Goal: Transaction & Acquisition: Purchase product/service

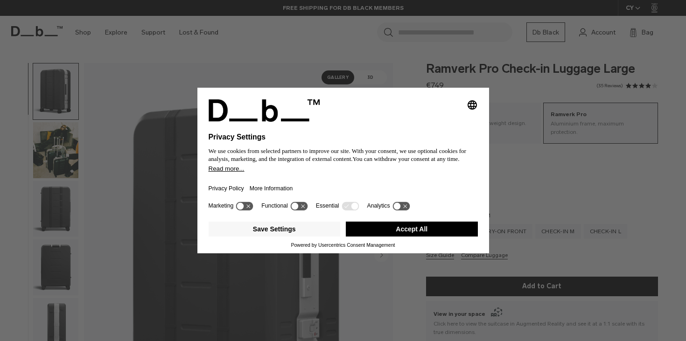
click at [454, 231] on button "Accept All" at bounding box center [412, 229] width 132 height 15
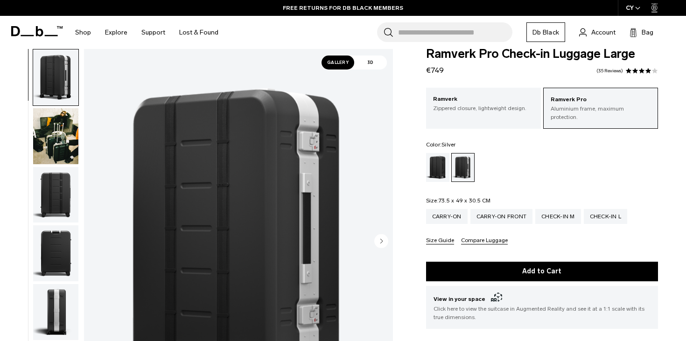
scroll to position [14, 0]
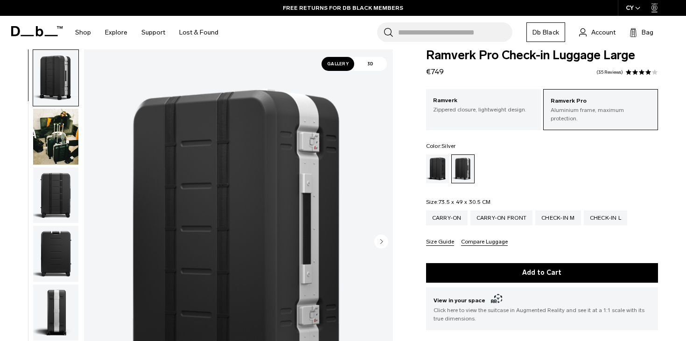
click at [69, 122] on img "button" at bounding box center [55, 137] width 45 height 56
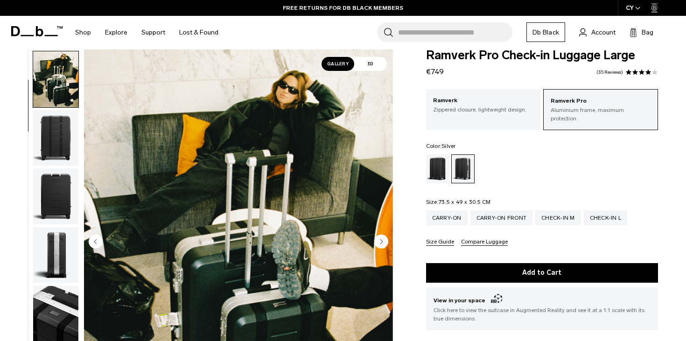
scroll to position [59, 0]
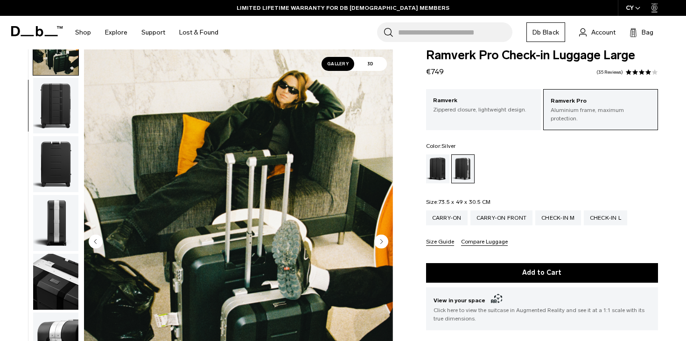
click at [62, 147] on img "button" at bounding box center [55, 164] width 45 height 56
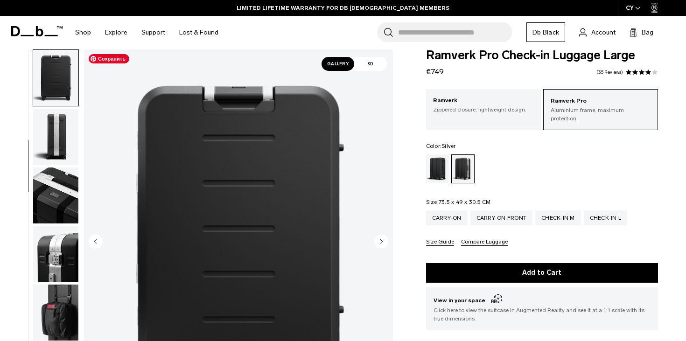
scroll to position [0, 0]
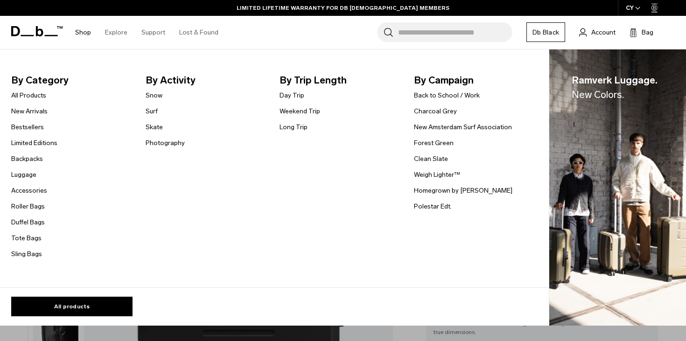
click at [82, 31] on link "Shop" at bounding box center [83, 32] width 16 height 33
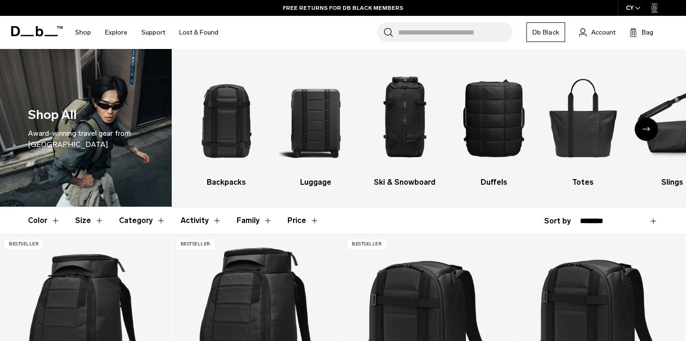
click at [21, 30] on icon at bounding box center [36, 31] width 51 height 10
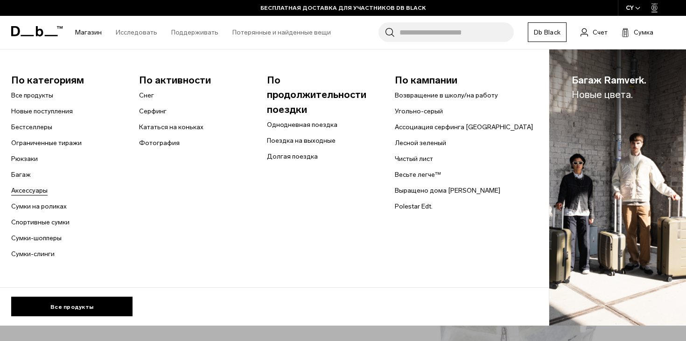
click at [27, 191] on font "Аксессуары" at bounding box center [29, 191] width 36 height 8
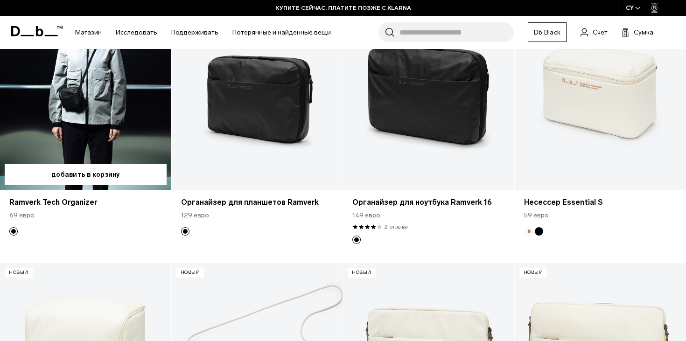
scroll to position [2070, 0]
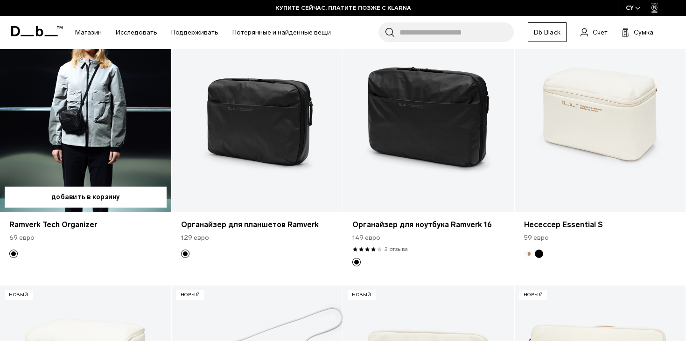
click at [118, 140] on link "Ramverk Tech Organizer" at bounding box center [85, 117] width 171 height 190
click at [91, 121] on link "Ramverk Tech Organizer" at bounding box center [85, 117] width 171 height 190
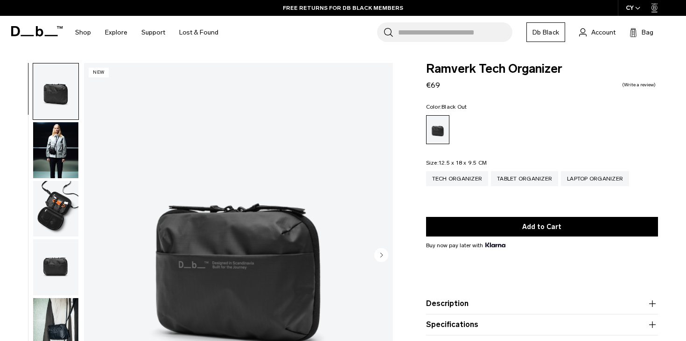
click at [54, 157] on img "button" at bounding box center [55, 150] width 45 height 56
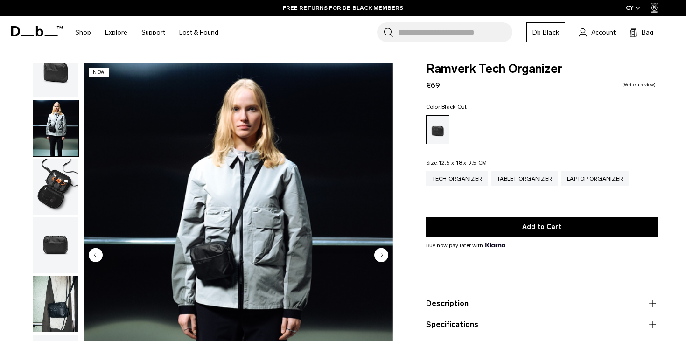
scroll to position [23, 0]
click at [57, 183] on img "button" at bounding box center [55, 186] width 45 height 56
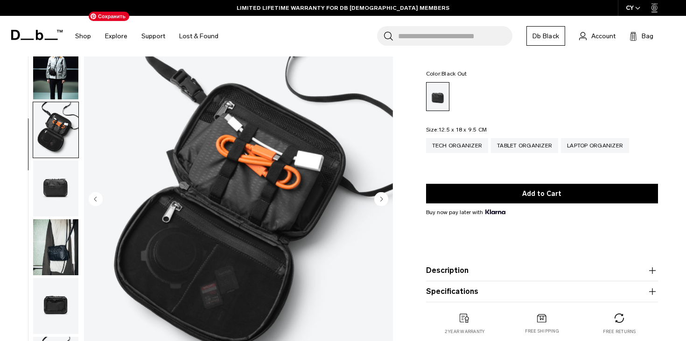
scroll to position [56, 0]
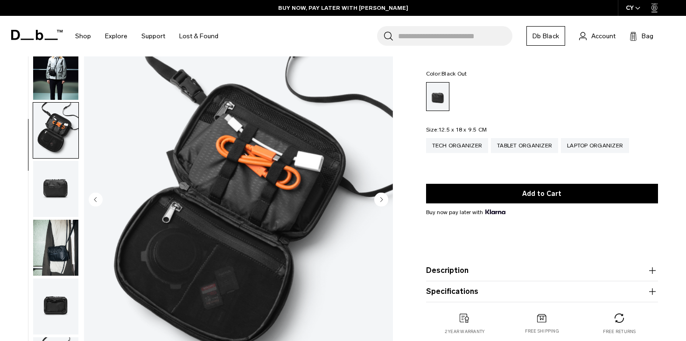
click at [381, 202] on circle "Next slide" at bounding box center [381, 199] width 14 height 14
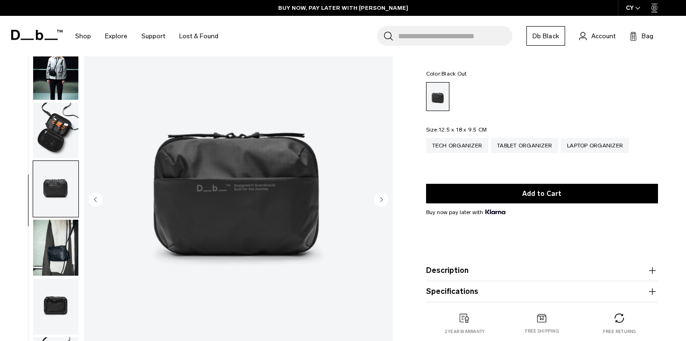
click at [70, 237] on img "button" at bounding box center [55, 248] width 45 height 56
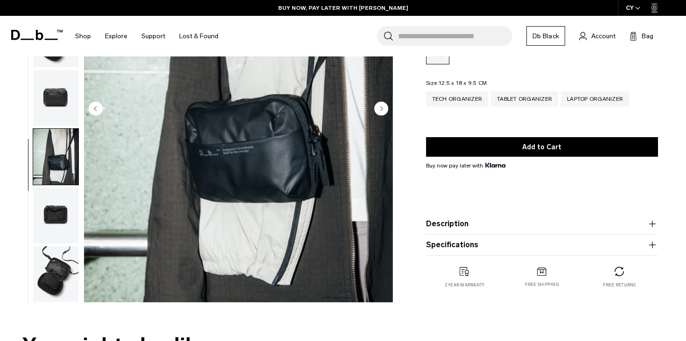
scroll to position [159, 0]
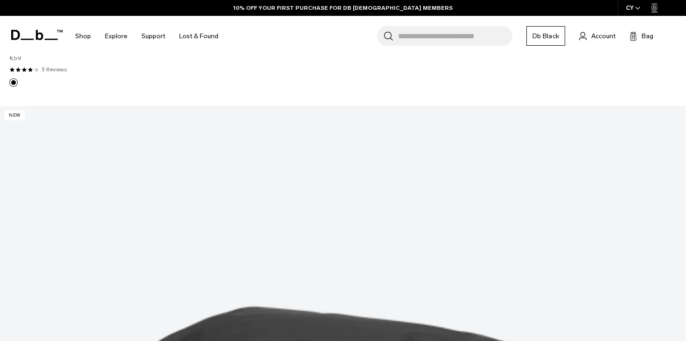
scroll to position [2336, 0]
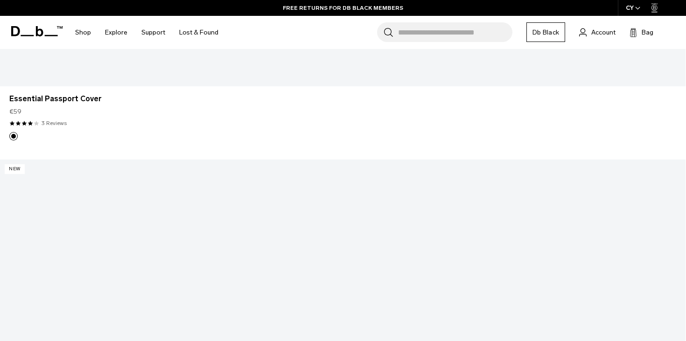
scroll to position [2264, 0]
